Goal: Communication & Community: Participate in discussion

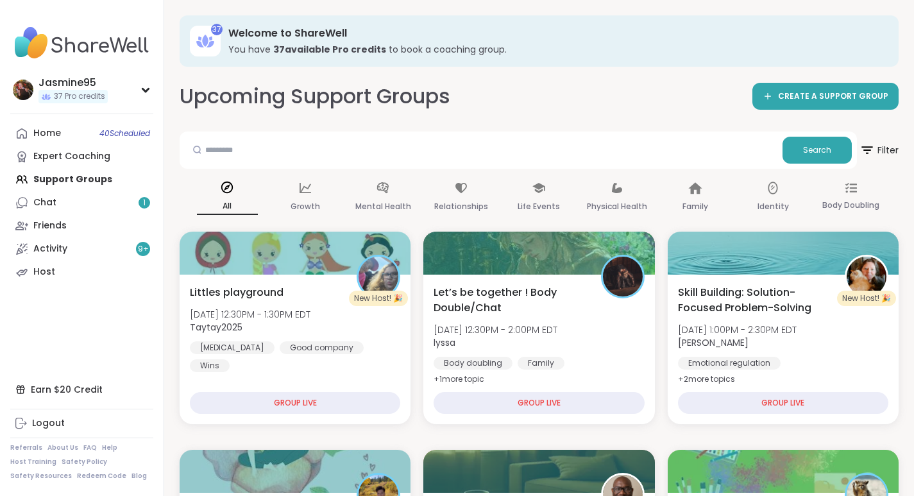
click at [99, 203] on link "Chat 1" at bounding box center [81, 202] width 143 height 23
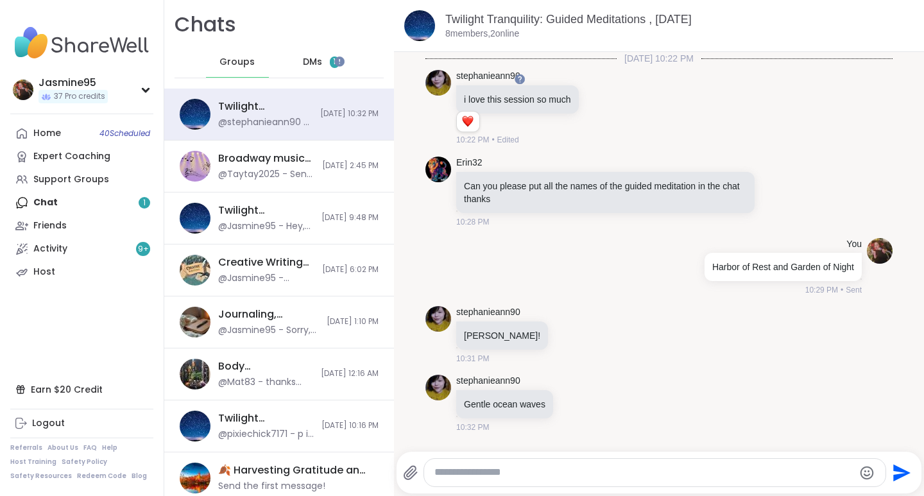
click at [313, 68] on span "DMs" at bounding box center [312, 62] width 19 height 13
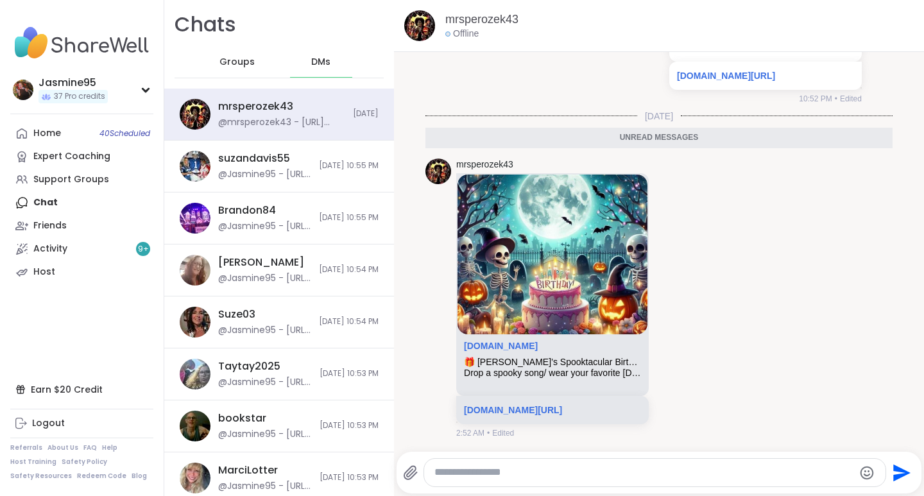
click at [62, 183] on div "Support Groups" at bounding box center [71, 179] width 76 height 13
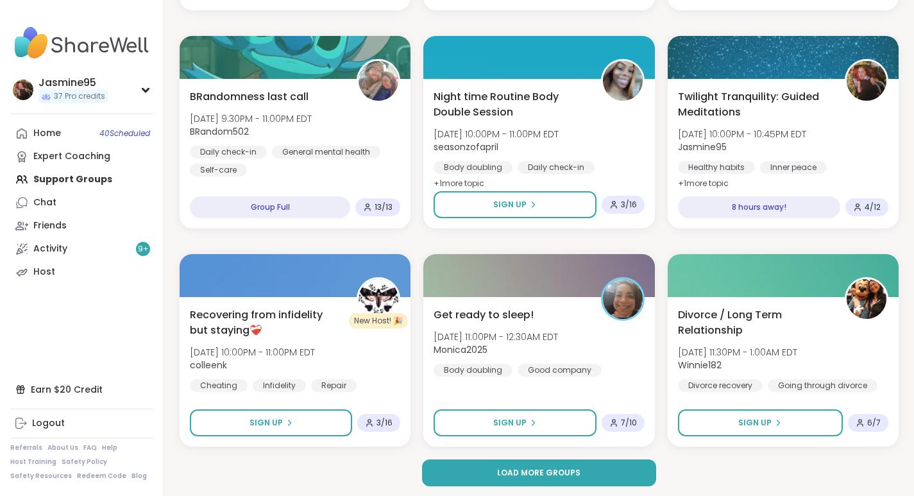
scroll to position [2380, 0]
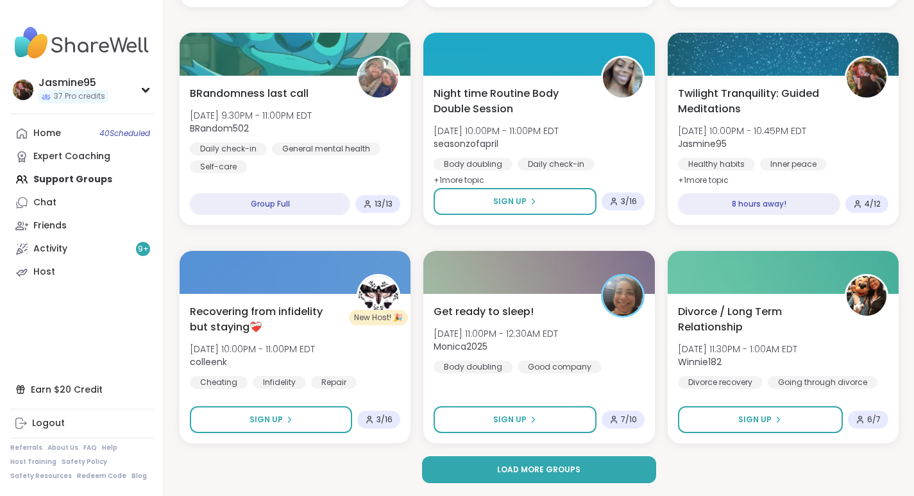
click at [536, 470] on span "Load more groups" at bounding box center [538, 470] width 83 height 12
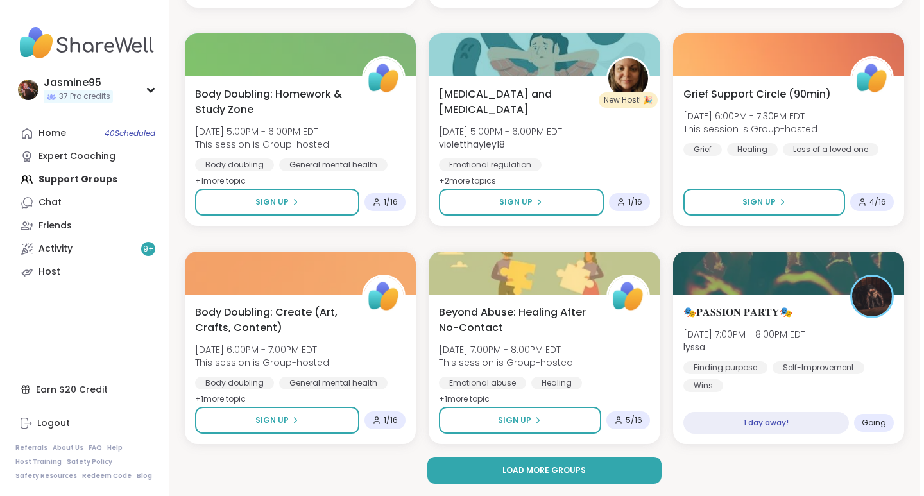
scroll to position [4996, 0]
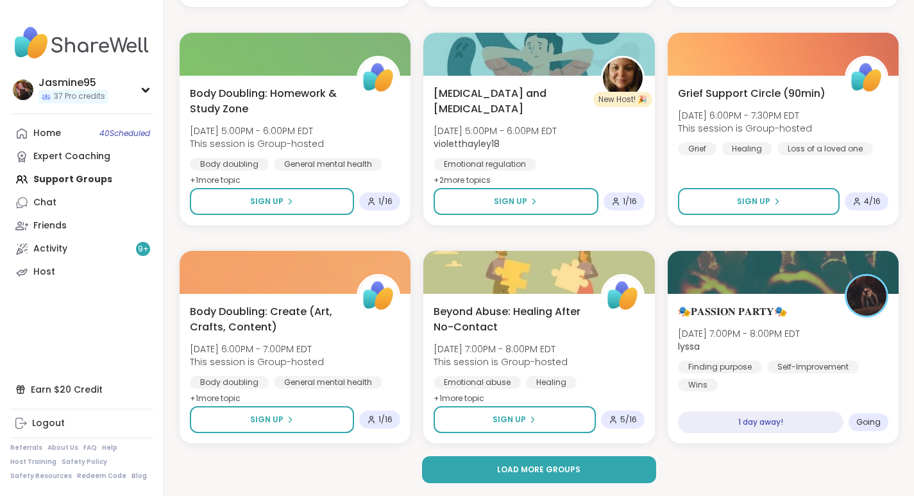
click at [534, 466] on span "Load more groups" at bounding box center [538, 470] width 83 height 12
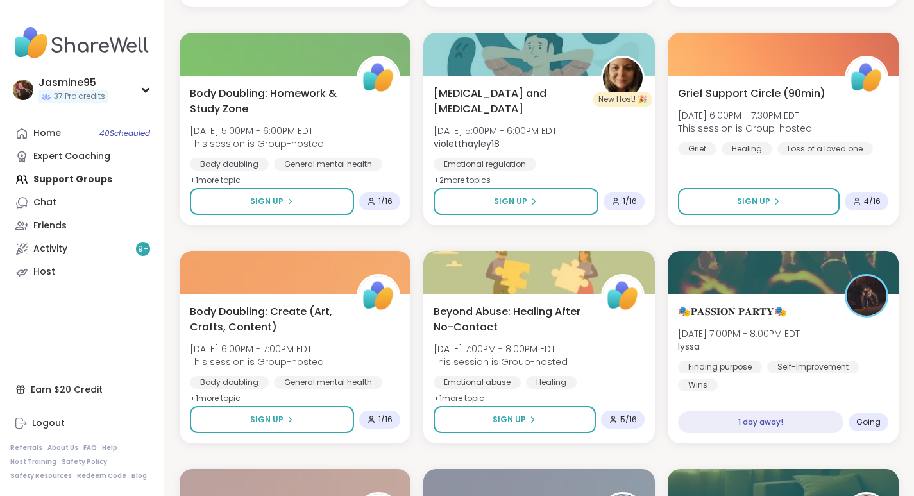
click at [756, 300] on div "🎭𝐏𝐀𝐒𝐒𝐈𝐎𝐍 𝐏𝐀𝐑𝐓𝐘🎭 [DATE] 7:00PM - 8:00PM EDT lyssa Finding purpose [MEDICAL_DATA]…" at bounding box center [783, 368] width 231 height 149
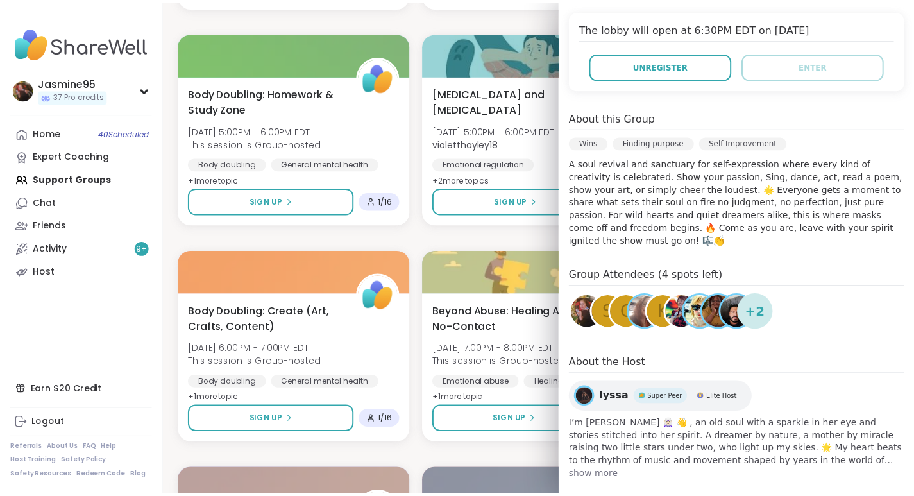
scroll to position [260, 0]
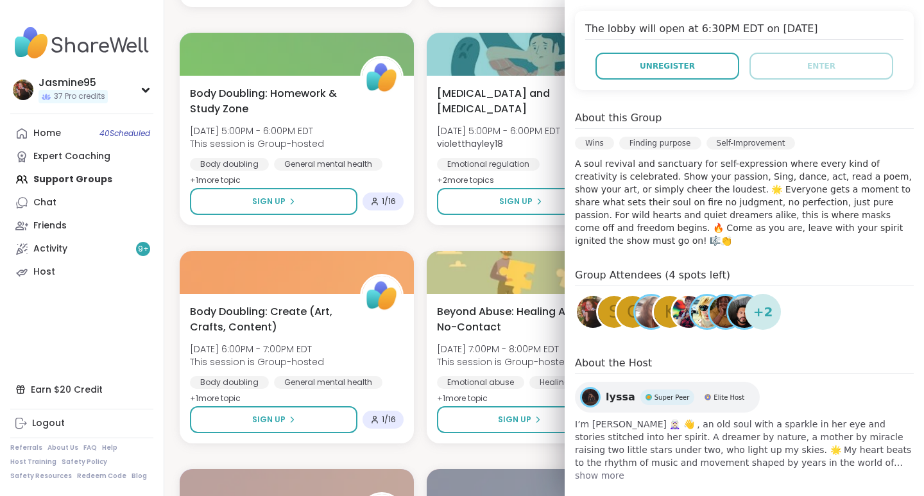
click at [617, 67] on button "Unregister" at bounding box center [667, 66] width 144 height 27
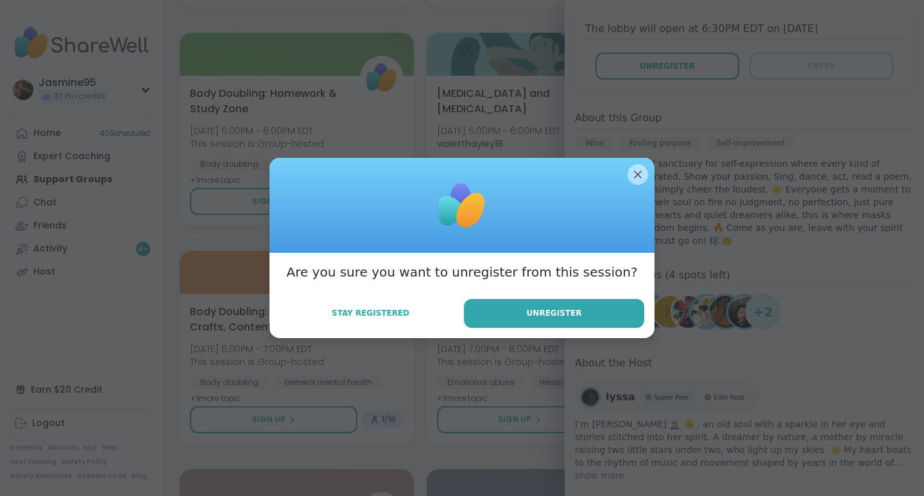
click at [525, 314] on button "Unregister" at bounding box center [554, 313] width 180 height 29
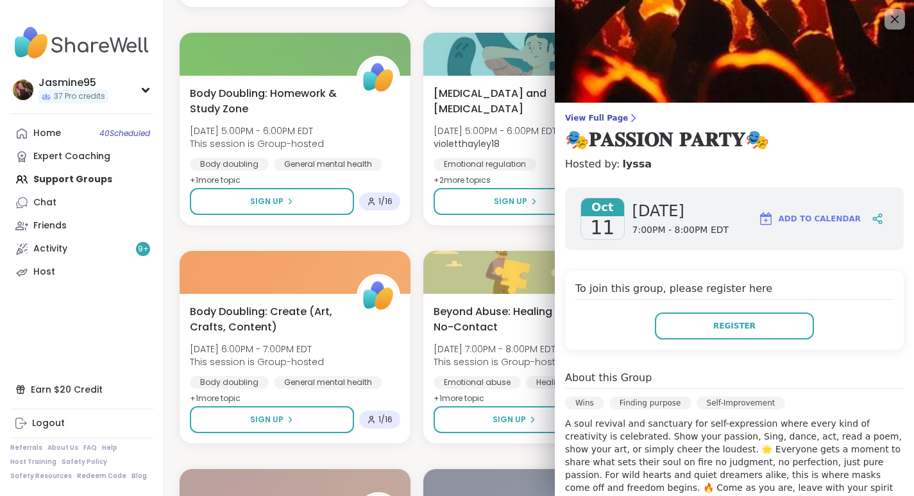
scroll to position [4984, 0]
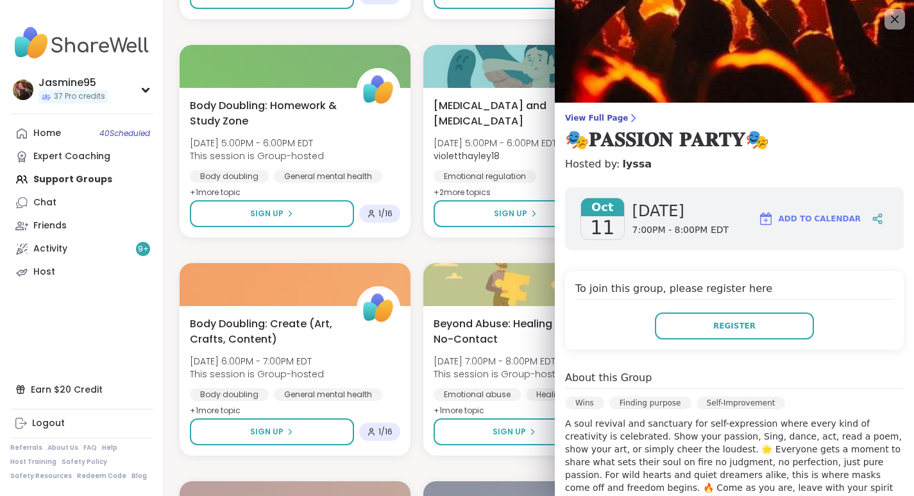
click at [884, 11] on div at bounding box center [894, 19] width 21 height 21
click at [887, 21] on icon at bounding box center [894, 19] width 15 height 15
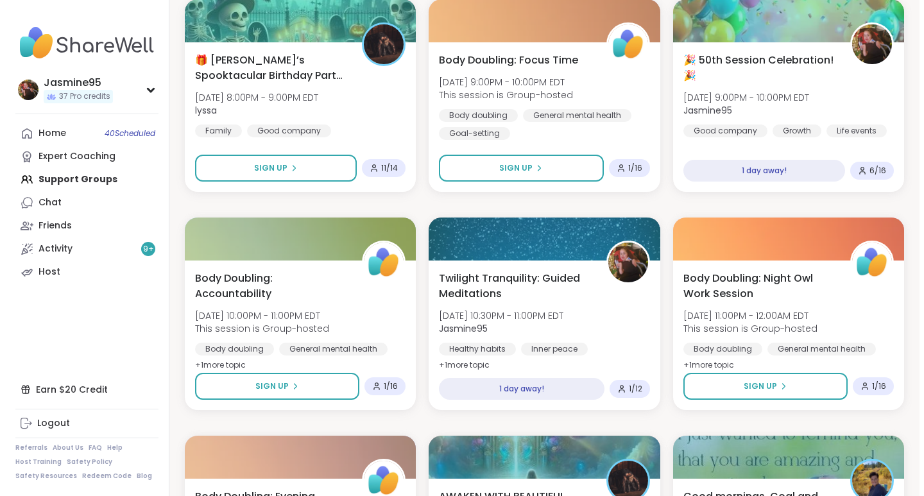
scroll to position [5908, 0]
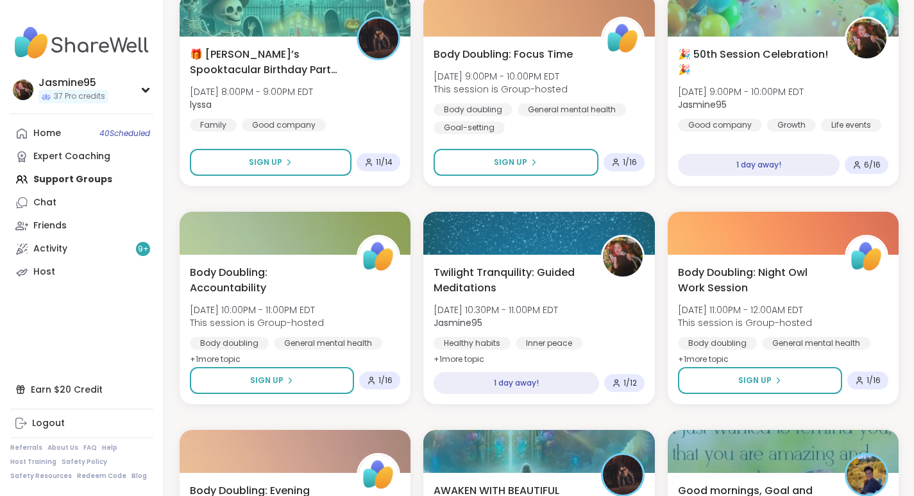
click at [778, 80] on div "🎉 50th Session Celebration! 🎉 [DATE] 9:00PM - 10:00PM EDT Jasmine95 Good compan…" at bounding box center [783, 89] width 210 height 85
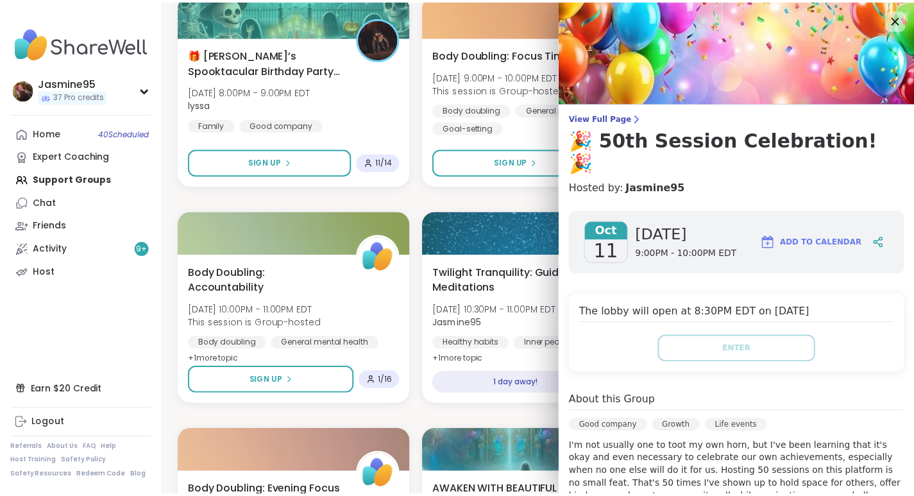
scroll to position [1, 0]
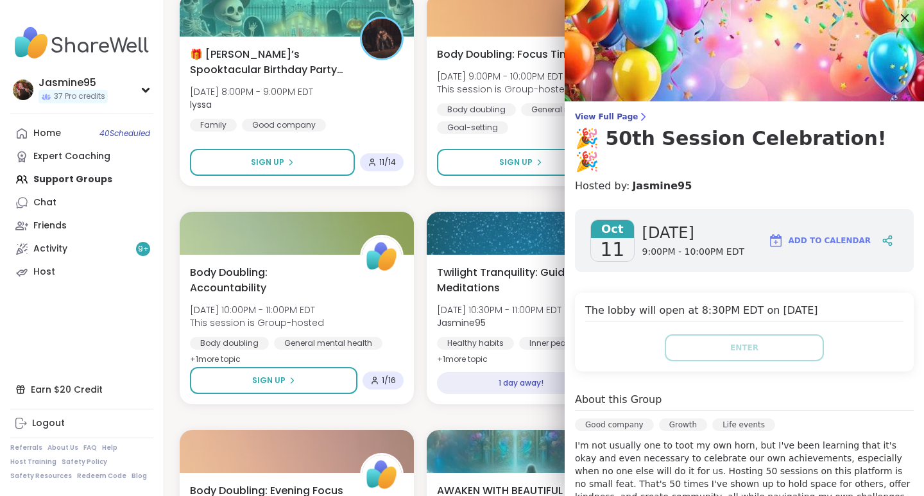
click at [901, 19] on icon at bounding box center [905, 18] width 8 height 8
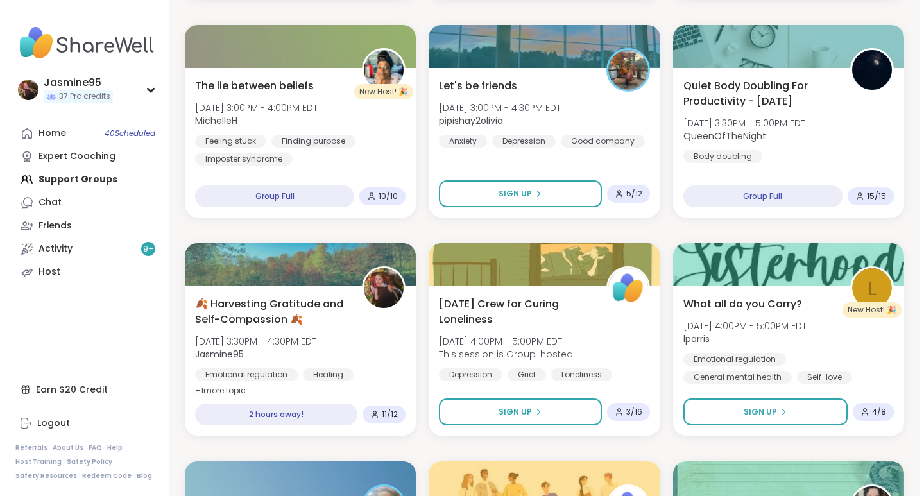
scroll to position [824, 0]
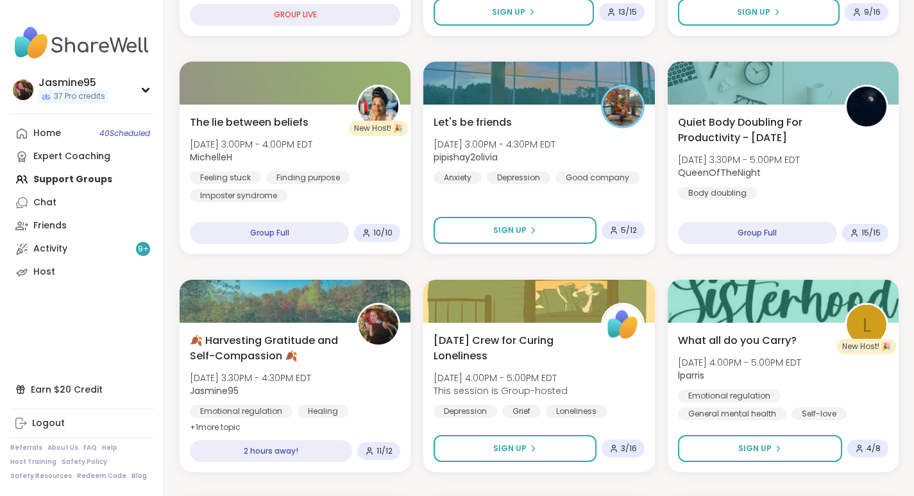
click at [299, 328] on div "🍂 Harvesting Gratitude and Self-Compassion 🍂 [DATE] 3:30PM - 4:30PM EDT Jasmine…" at bounding box center [295, 397] width 231 height 149
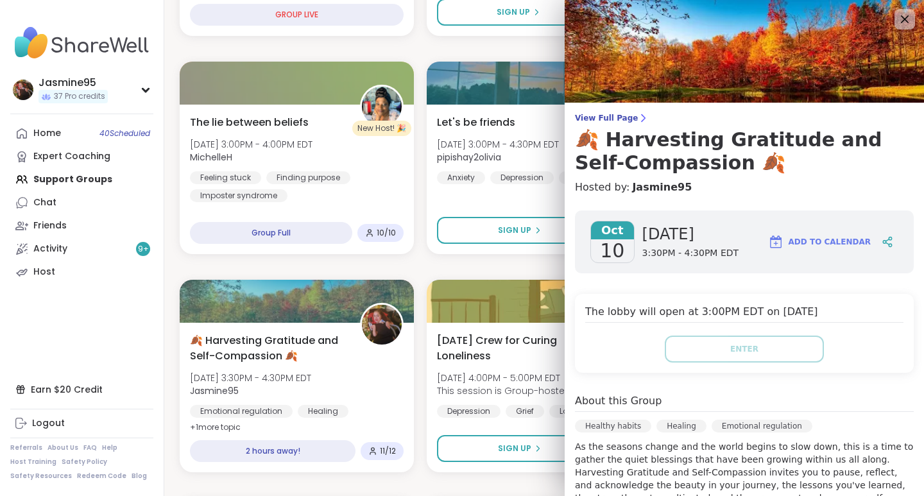
scroll to position [1, 0]
